Goal: Task Accomplishment & Management: Manage account settings

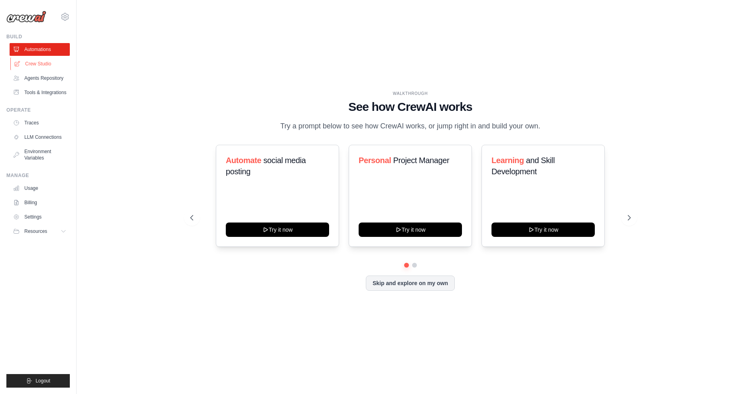
click at [45, 63] on link "Crew Studio" at bounding box center [40, 63] width 60 height 13
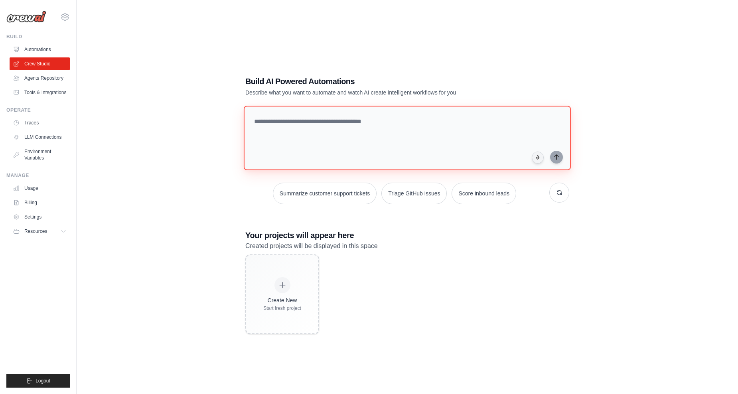
click at [289, 116] on textarea at bounding box center [407, 138] width 327 height 65
click at [225, 124] on div "Build AI Powered Automations Describe what you want to automate and watch AI cr…" at bounding box center [407, 205] width 636 height 394
click at [59, 80] on link "Agents Repository" at bounding box center [40, 78] width 60 height 13
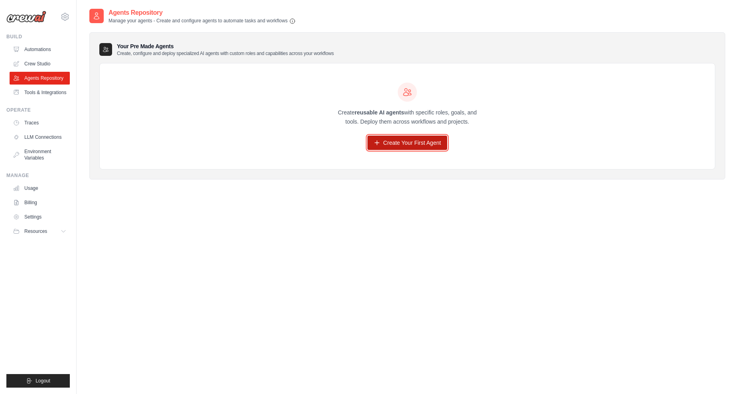
click at [411, 143] on link "Create Your First Agent" at bounding box center [407, 143] width 80 height 14
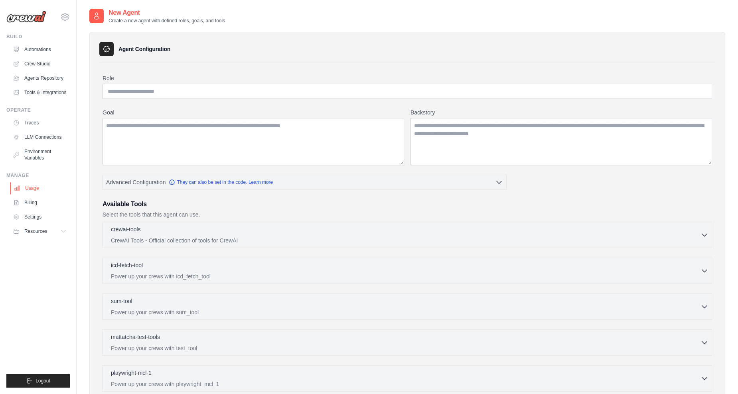
click at [37, 189] on link "Usage" at bounding box center [40, 188] width 60 height 13
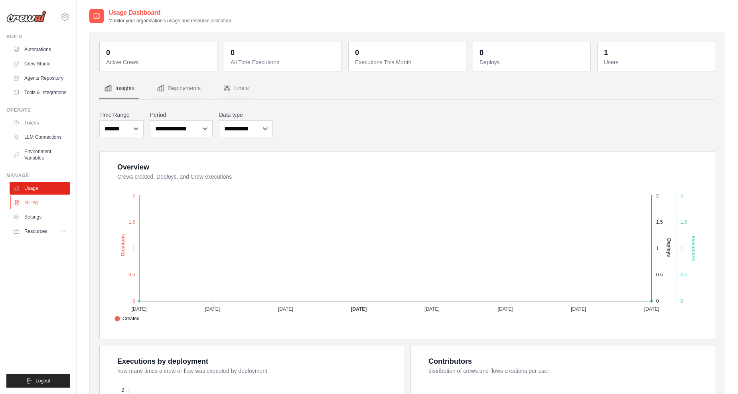
click at [32, 205] on link "Billing" at bounding box center [40, 202] width 60 height 13
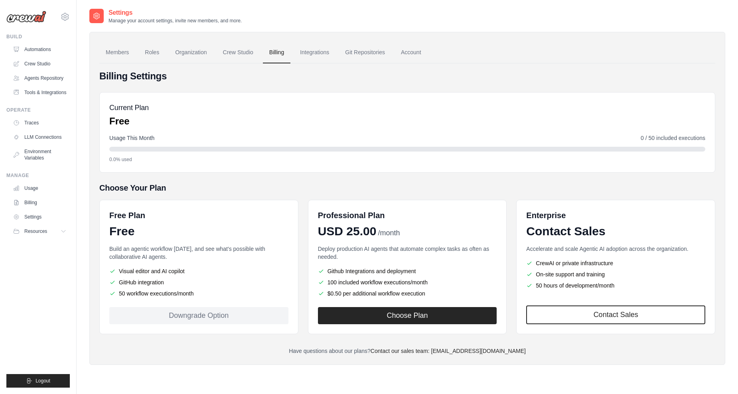
click at [128, 291] on li "50 workflow executions/month" at bounding box center [198, 294] width 179 height 8
click at [155, 290] on li "50 workflow executions/month" at bounding box center [198, 294] width 179 height 8
drag, startPoint x: 194, startPoint y: 293, endPoint x: 145, endPoint y: 290, distance: 49.6
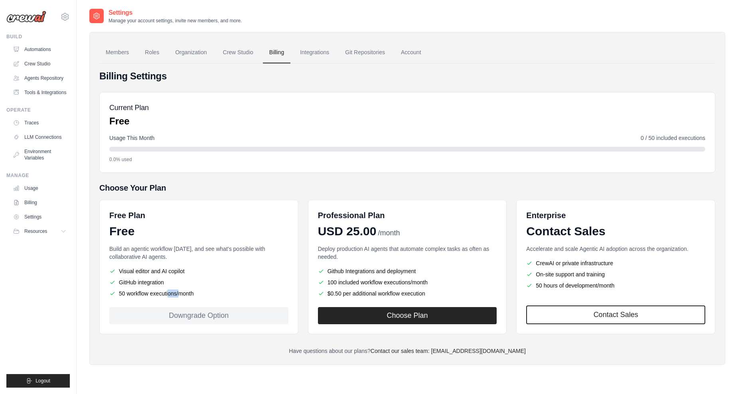
click at [130, 292] on li "50 workflow executions/month" at bounding box center [198, 294] width 179 height 8
click at [154, 287] on ul "Visual editor and AI copilot GitHub integration 50 workflow executions/month" at bounding box center [198, 282] width 179 height 30
click at [312, 183] on h5 "Choose Your Plan" at bounding box center [407, 187] width 616 height 11
click at [217, 190] on h5 "Choose Your Plan" at bounding box center [407, 187] width 616 height 11
click at [60, 77] on link "Agents Repository" at bounding box center [40, 78] width 60 height 13
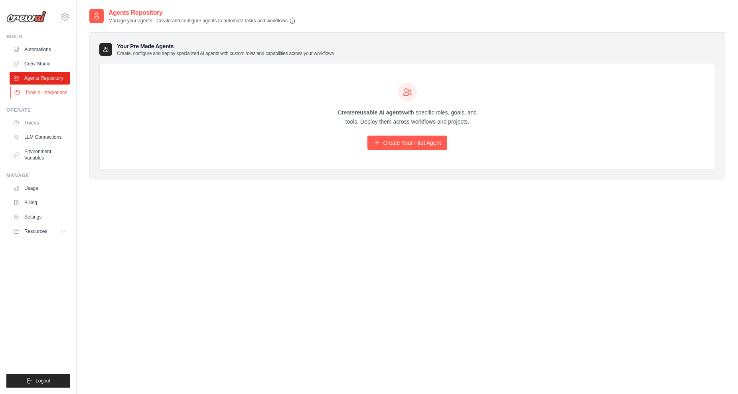
click at [46, 90] on link "Tools & Integrations" at bounding box center [40, 92] width 60 height 13
click at [41, 89] on link "Tools & Integrations" at bounding box center [40, 92] width 60 height 13
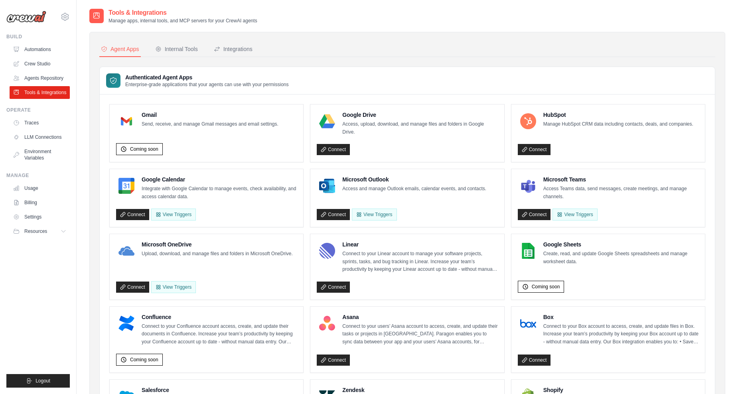
click at [312, 94] on div "Authenticated Agent Apps Enterprise-grade applications that your agents can use…" at bounding box center [407, 81] width 615 height 28
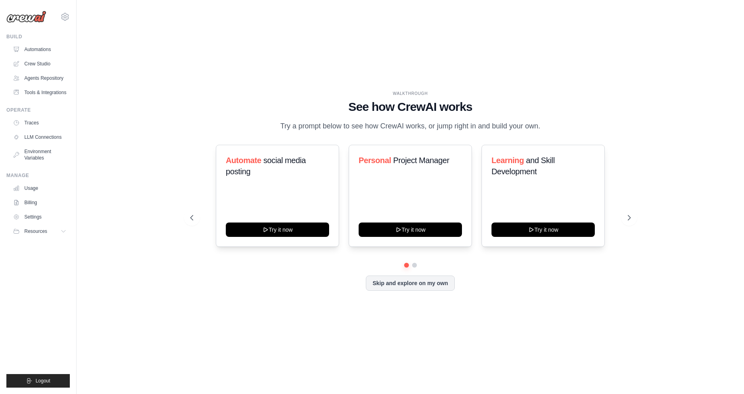
click at [217, 298] on div "WALKTHROUGH See how [PERSON_NAME] works Try a prompt below to see how [PERSON_N…" at bounding box center [411, 197] width 460 height 213
